Goal: Navigation & Orientation: Find specific page/section

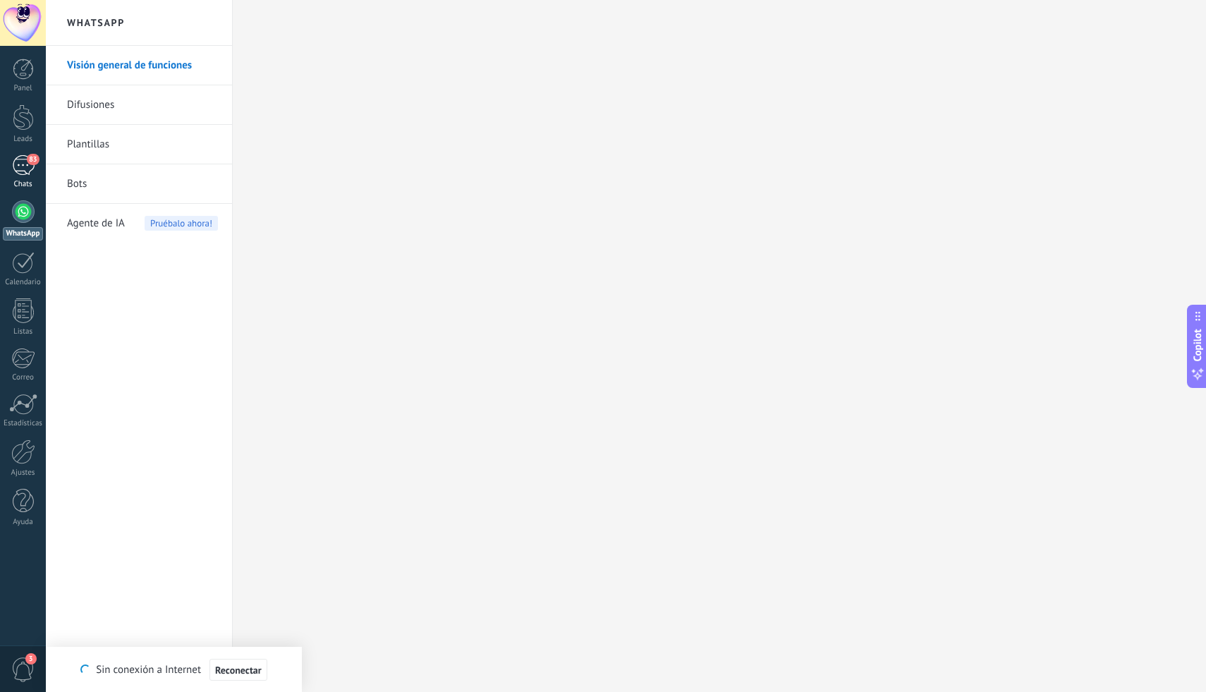
click at [32, 177] on link "83 Chats" at bounding box center [23, 172] width 46 height 34
